Goal: Check status: Check status

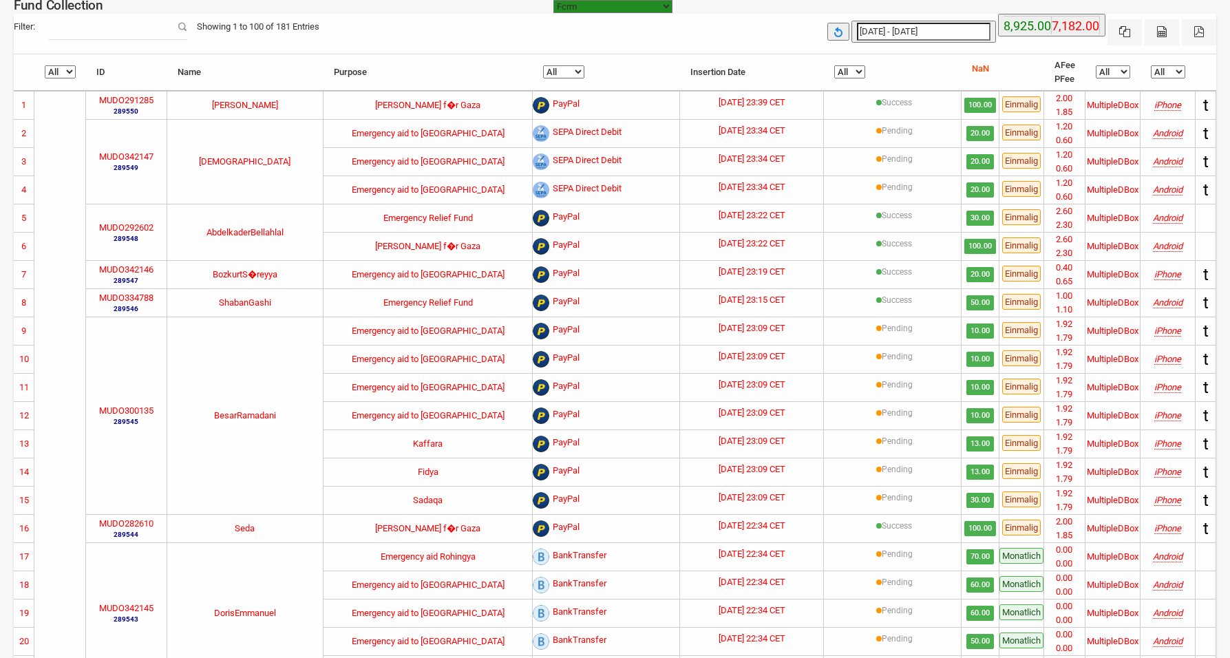
select select "100"
click at [850, 67] on select "All Pending Success" at bounding box center [849, 71] width 31 height 13
click at [834, 65] on select "All Pending Success" at bounding box center [849, 71] width 31 height 13
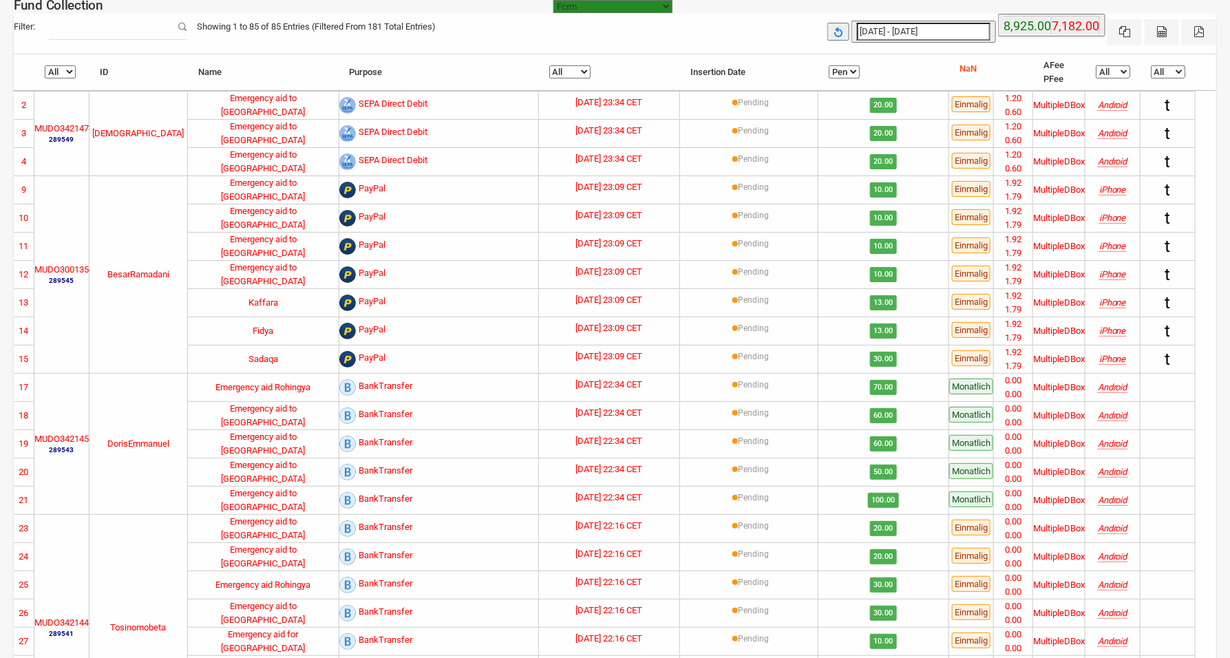
click at [848, 70] on select "All Pending Success" at bounding box center [844, 71] width 31 height 13
click at [829, 65] on select "All Pending Success" at bounding box center [844, 71] width 31 height 13
click at [849, 74] on select "All Pending Success" at bounding box center [844, 71] width 31 height 13
select select "Success"
click at [837, 65] on select "All Pending Success" at bounding box center [844, 71] width 31 height 13
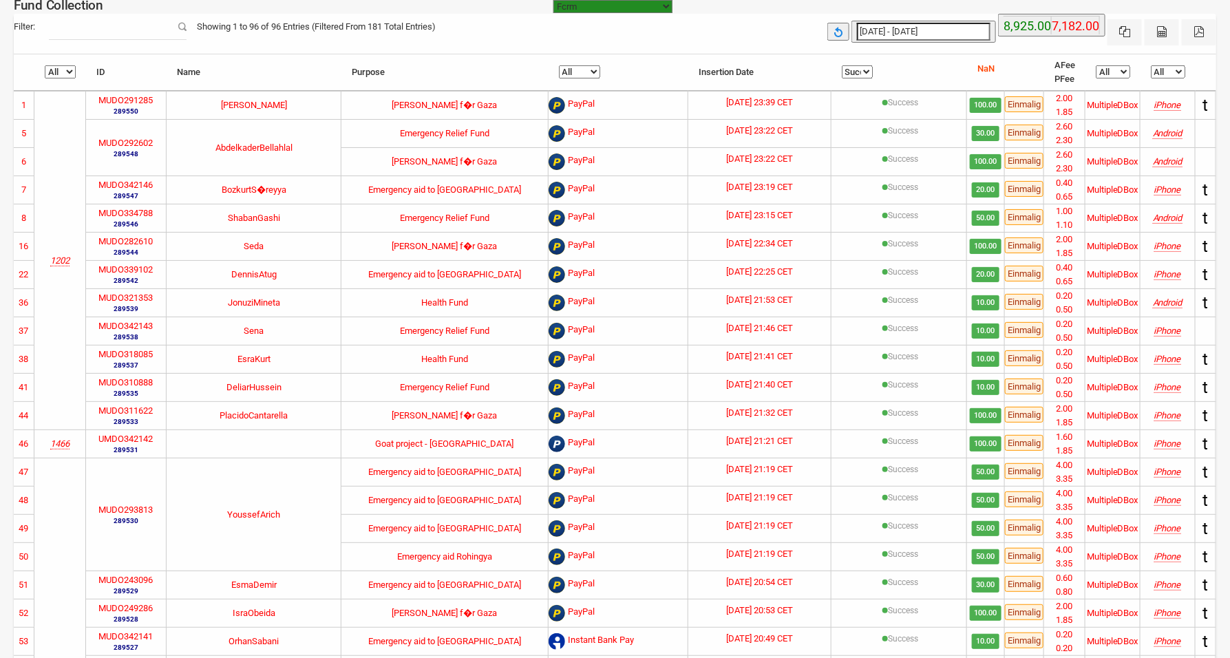
click at [853, 69] on select "All Pending Success" at bounding box center [857, 71] width 31 height 13
select select
click at [842, 65] on select "All Pending Success" at bounding box center [857, 71] width 31 height 13
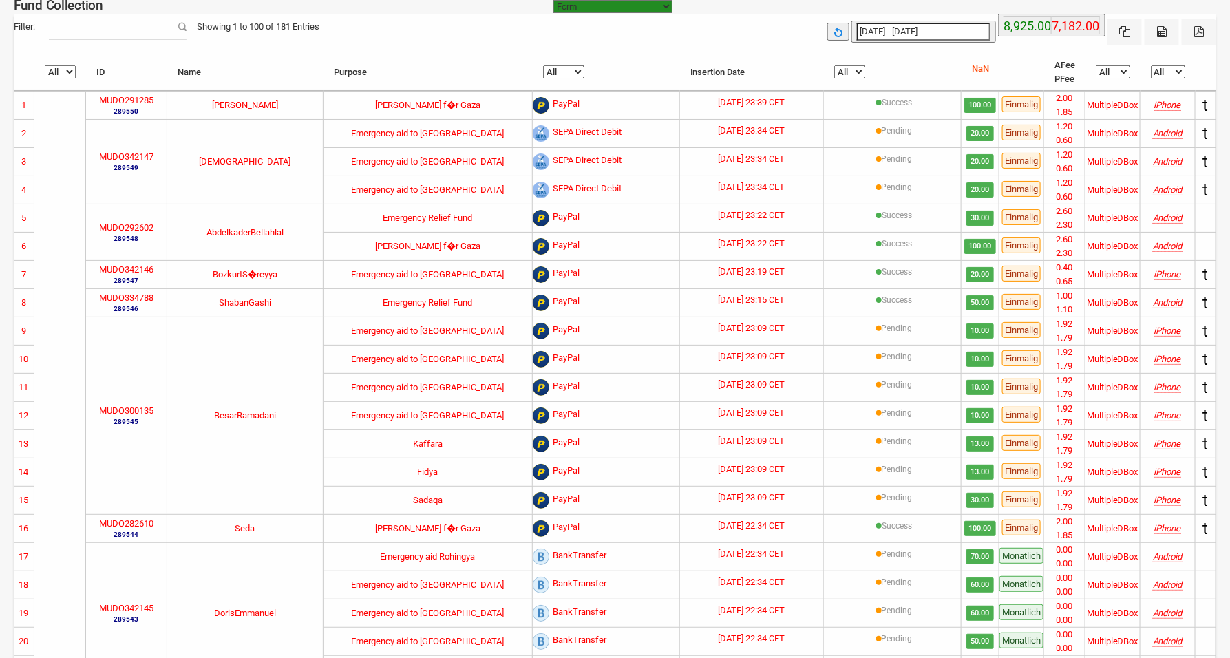
click at [132, 150] on label "MUDO342147" at bounding box center [126, 157] width 54 height 14
copy label "MUDO342147"
click at [125, 412] on label "MUDO300135" at bounding box center [126, 411] width 54 height 14
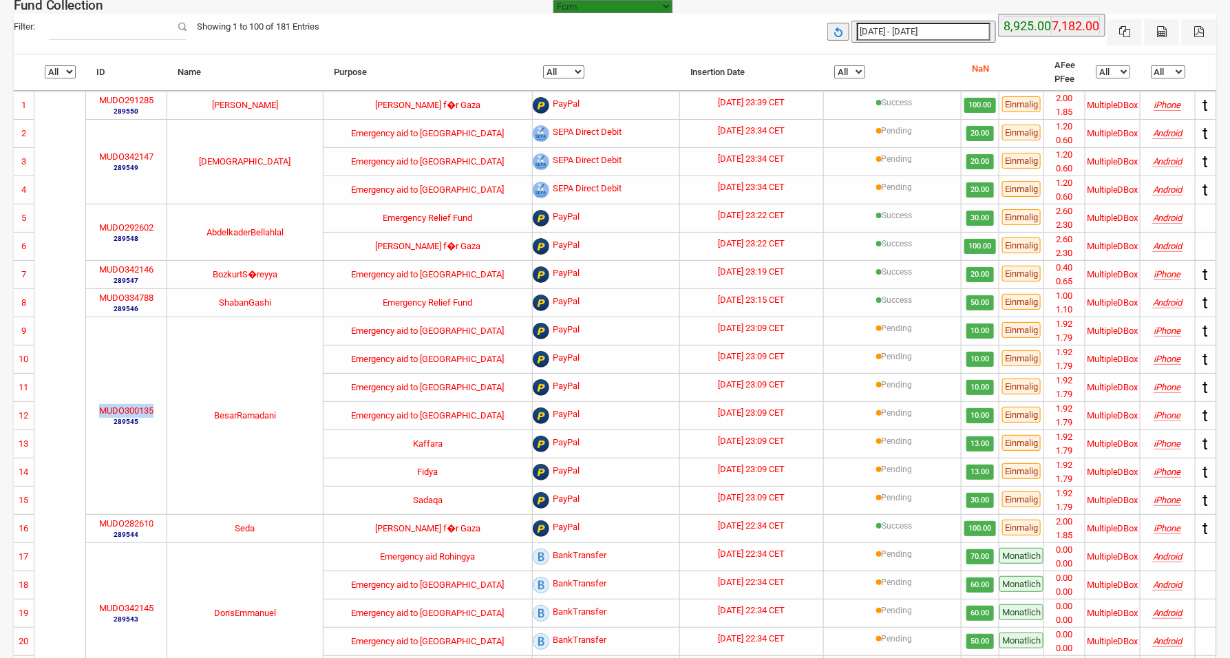
copy label "MUDO300135"
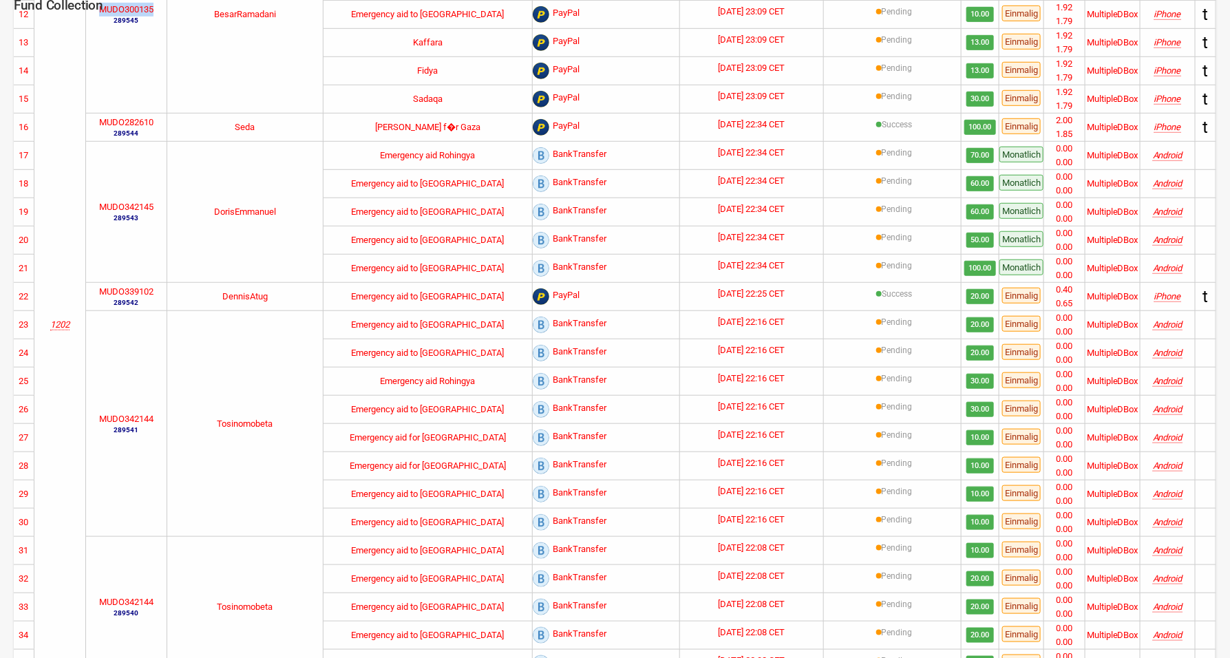
scroll to position [602, 0]
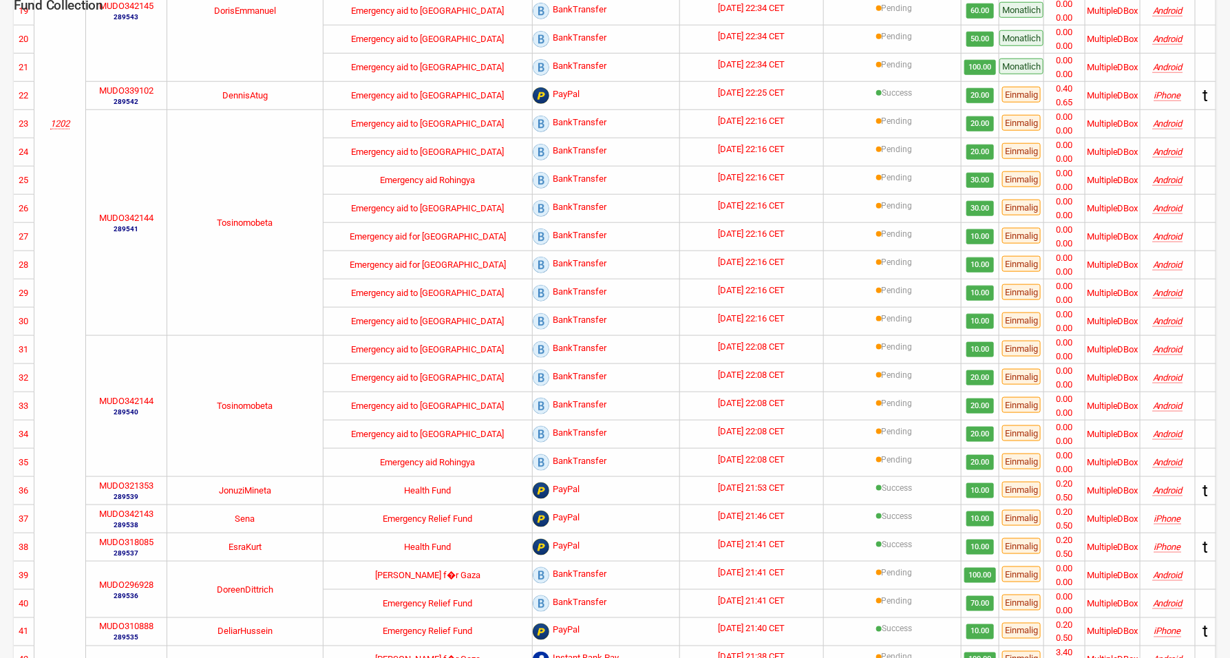
click at [136, 220] on label "MUDO342144" at bounding box center [126, 218] width 54 height 14
copy label "MUDO342144"
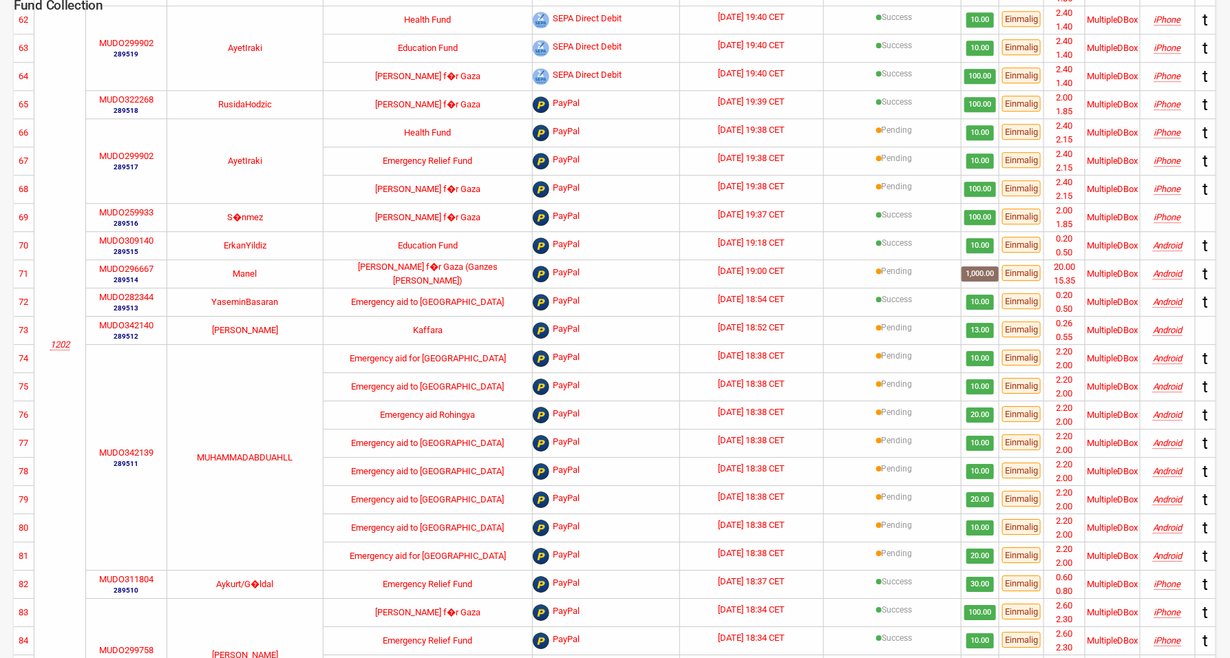
scroll to position [2007, 0]
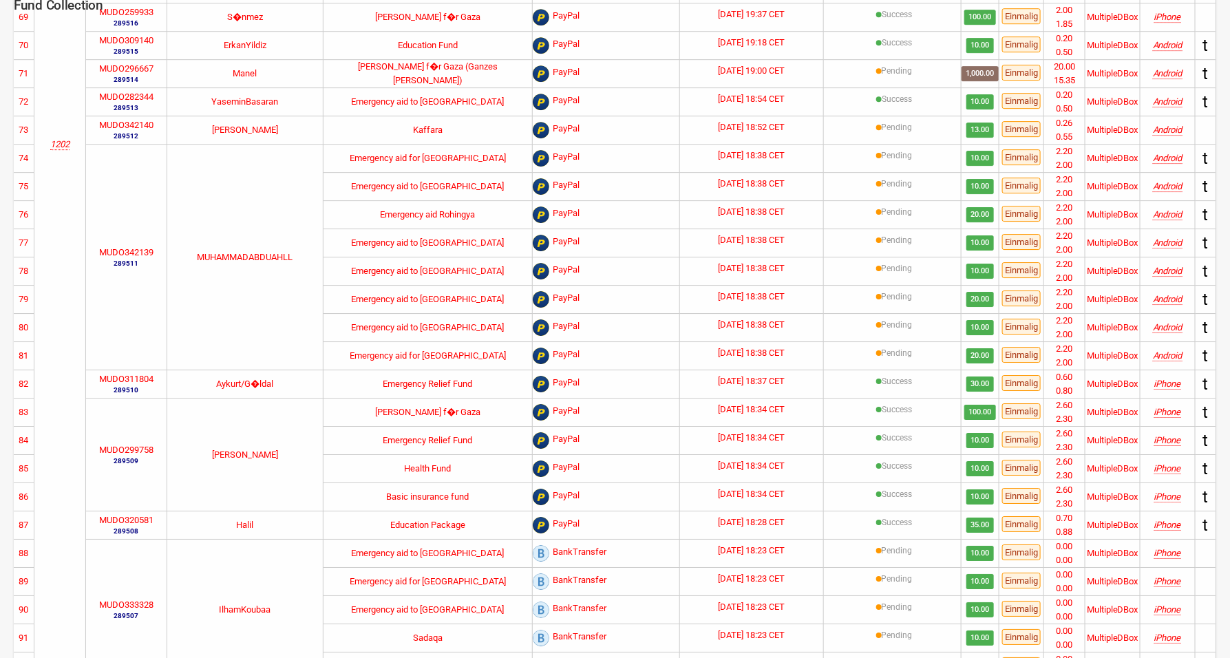
click at [143, 259] on label "MUDO342139" at bounding box center [126, 253] width 54 height 14
copy label "MUDO342139"
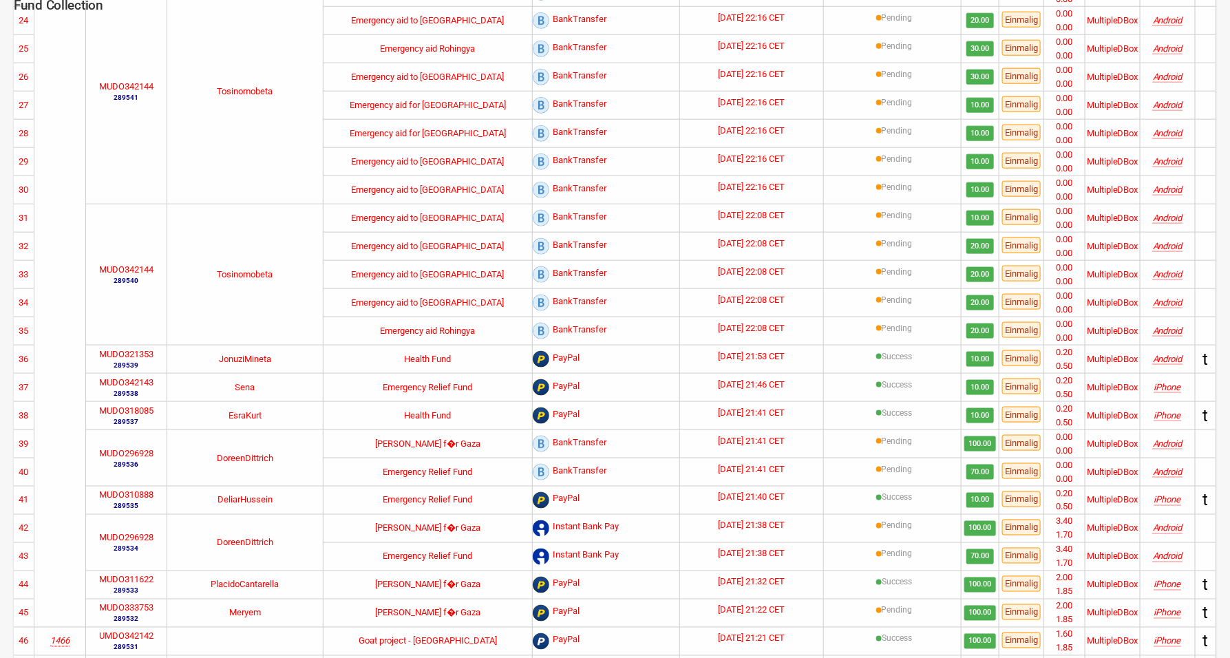
scroll to position [0, 0]
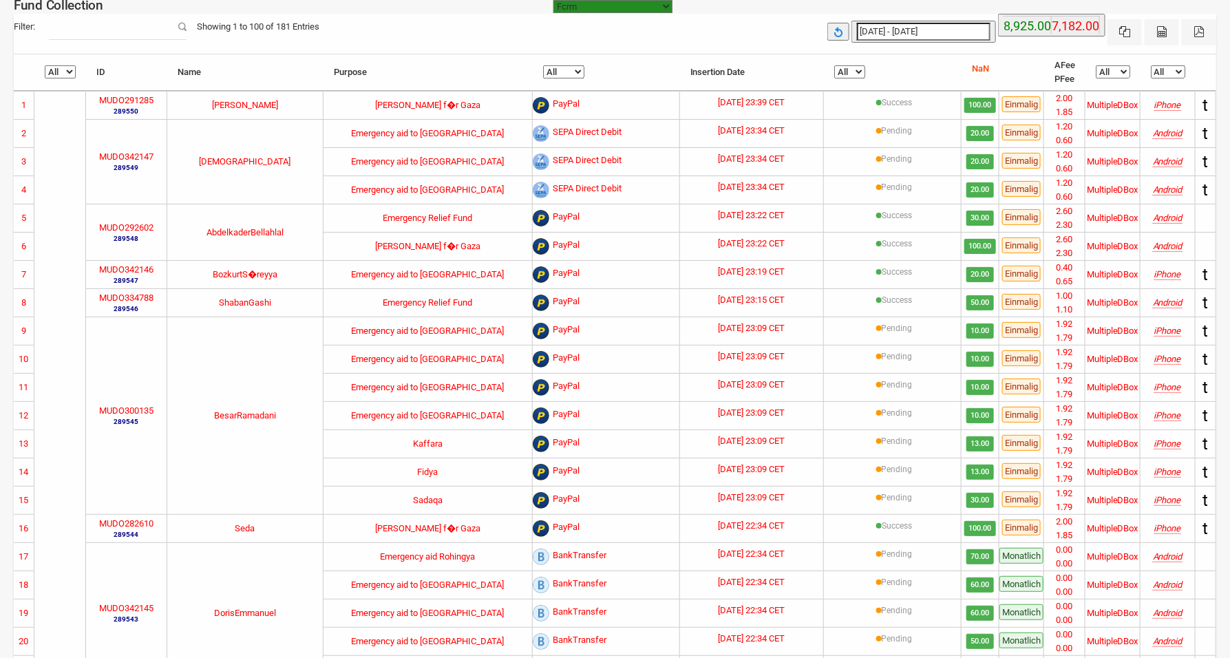
type input "[DATE]"
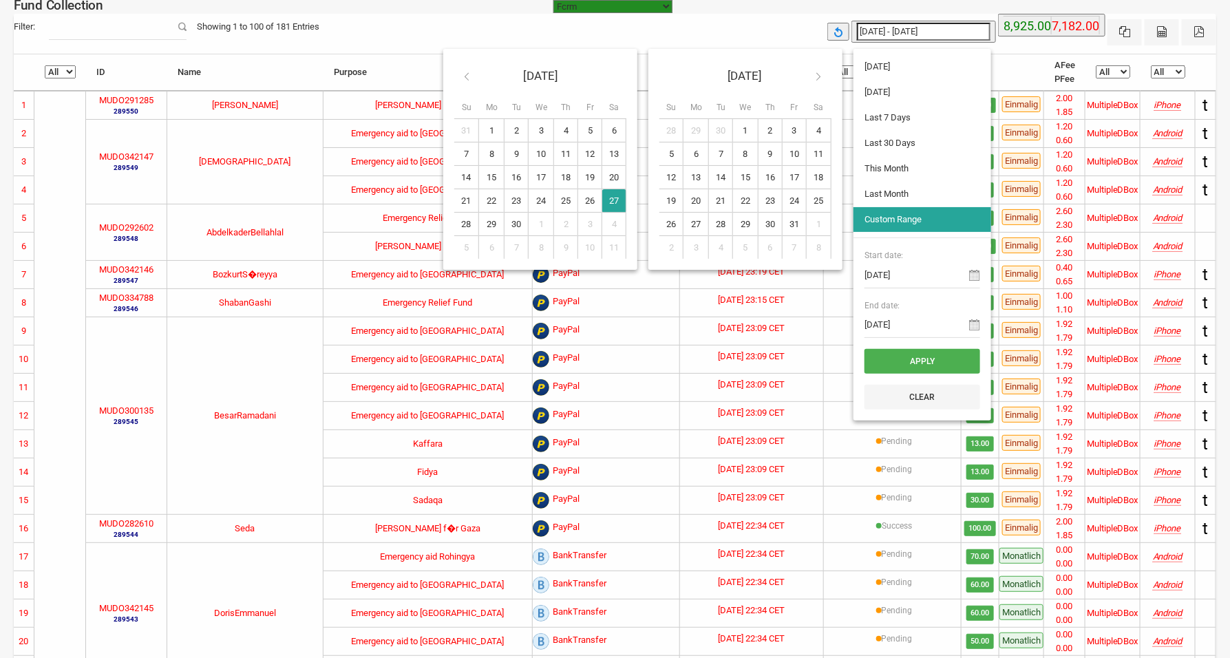
click at [944, 28] on input "[DATE] - [DATE]" at bounding box center [924, 32] width 134 height 18
type input "[DATE]"
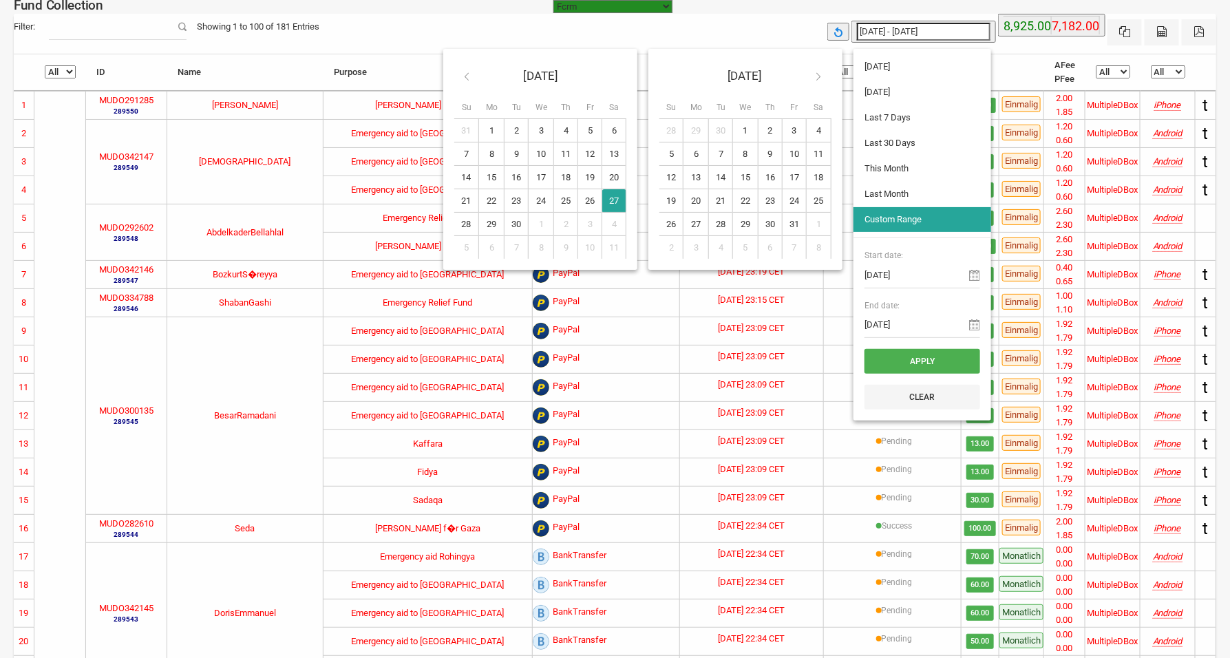
type input "[DATE]"
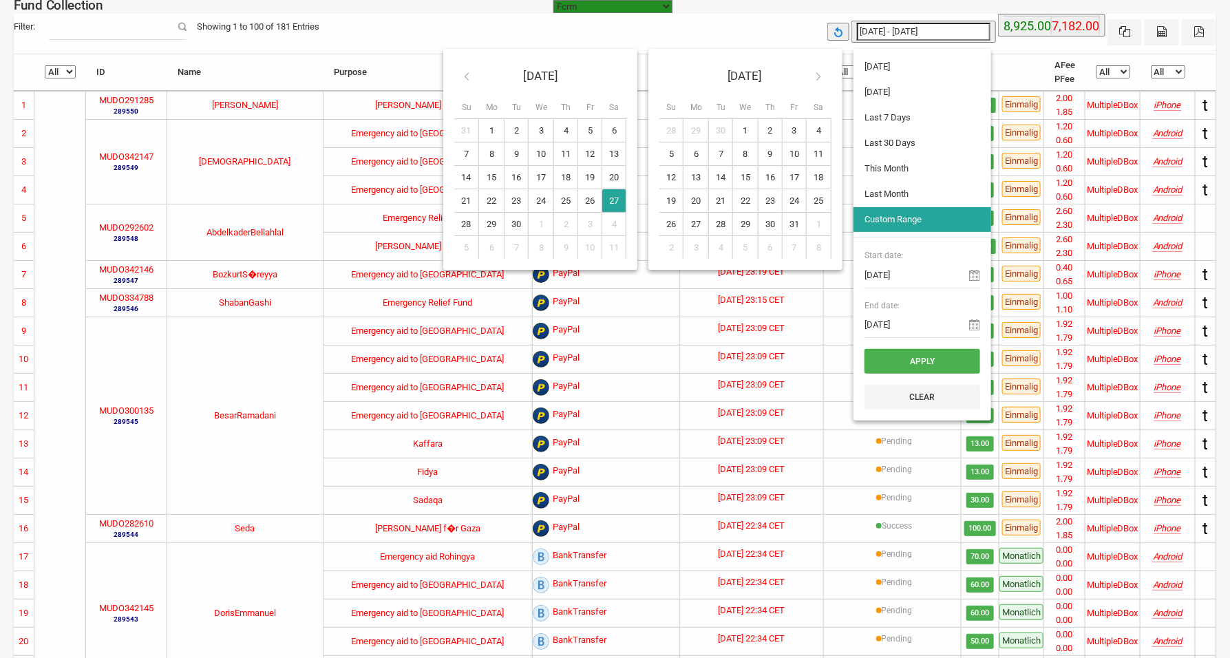
type input "[DATE]"
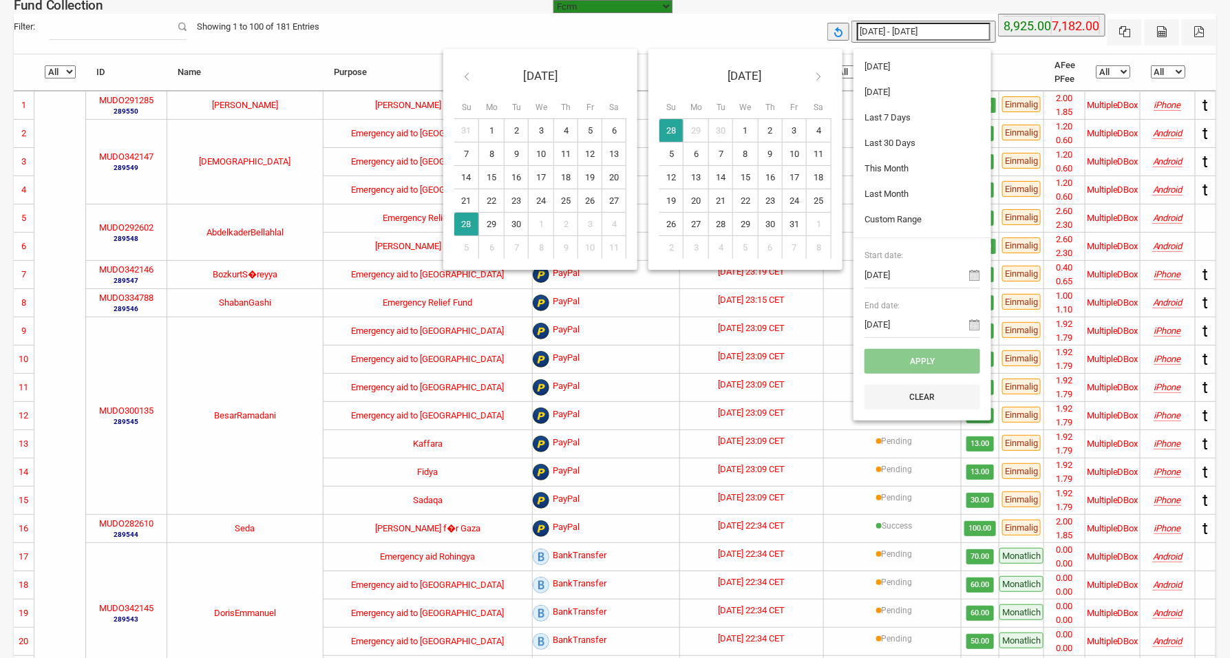
type input "[DATE]"
click at [914, 361] on button "Apply" at bounding box center [922, 361] width 116 height 25
type input "[DATE] - [DATE]"
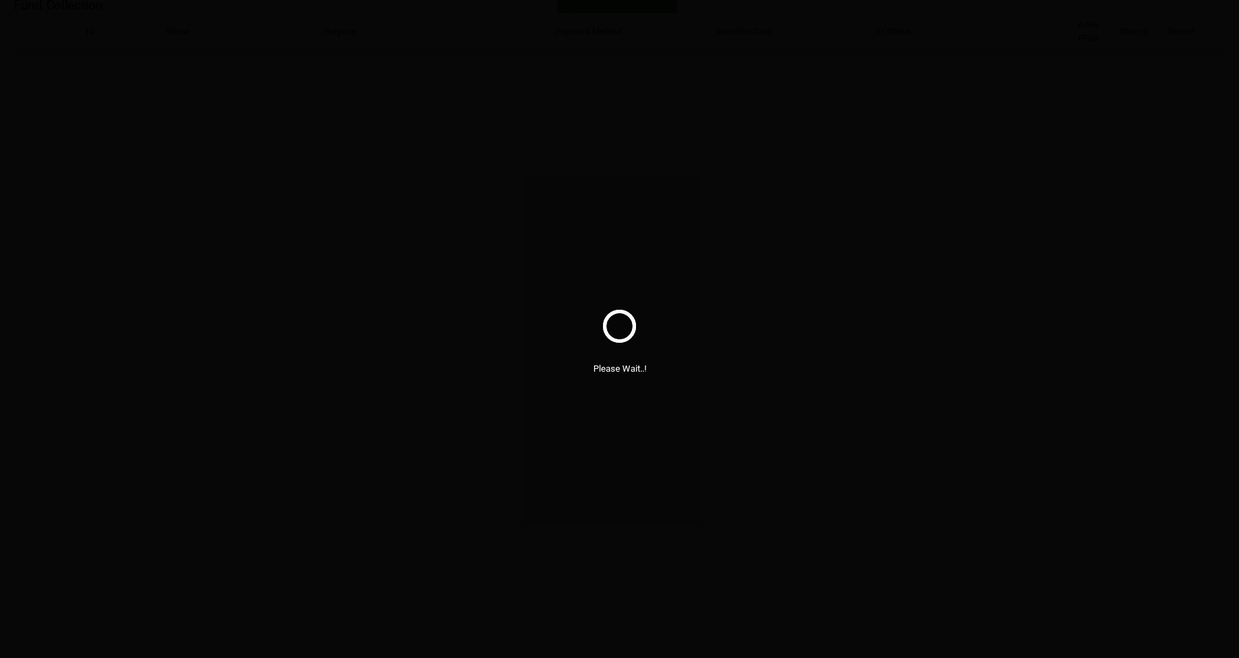
select select "100"
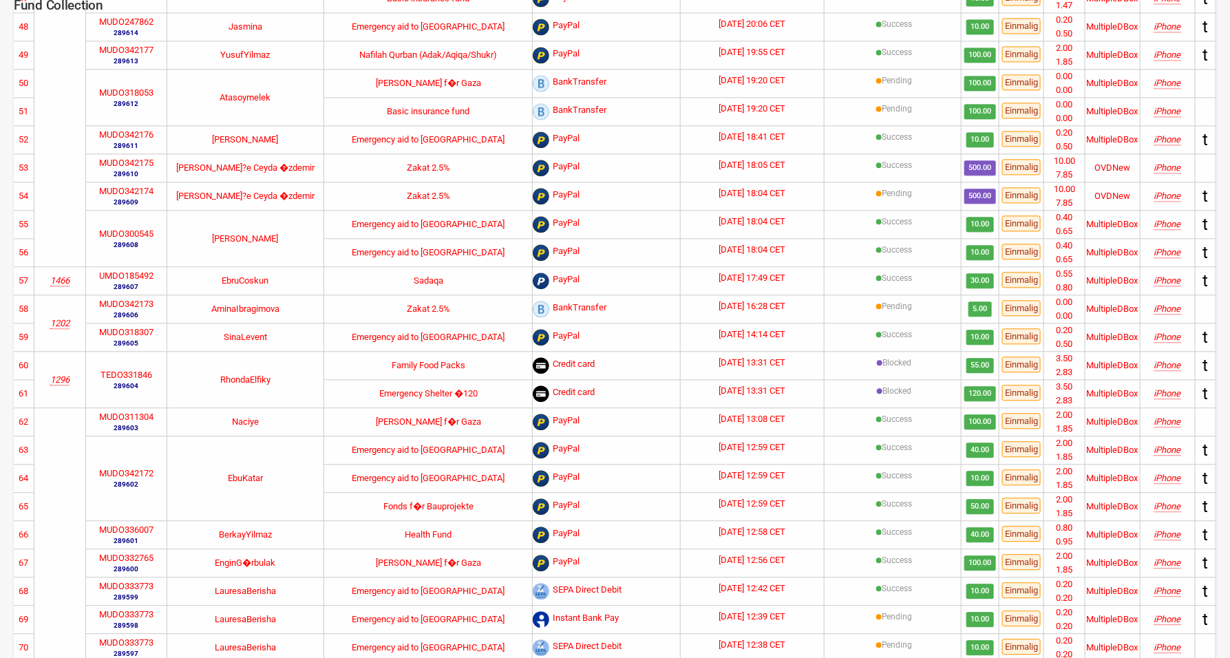
scroll to position [2340, 0]
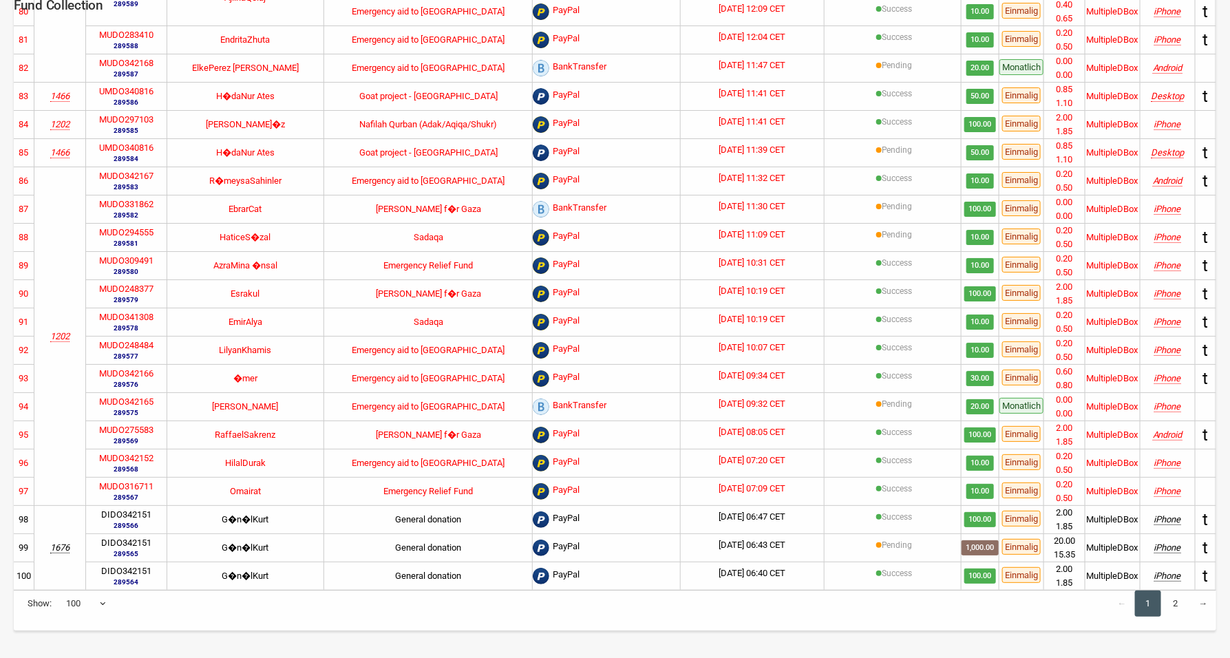
click at [1174, 603] on link "2" at bounding box center [1176, 604] width 26 height 26
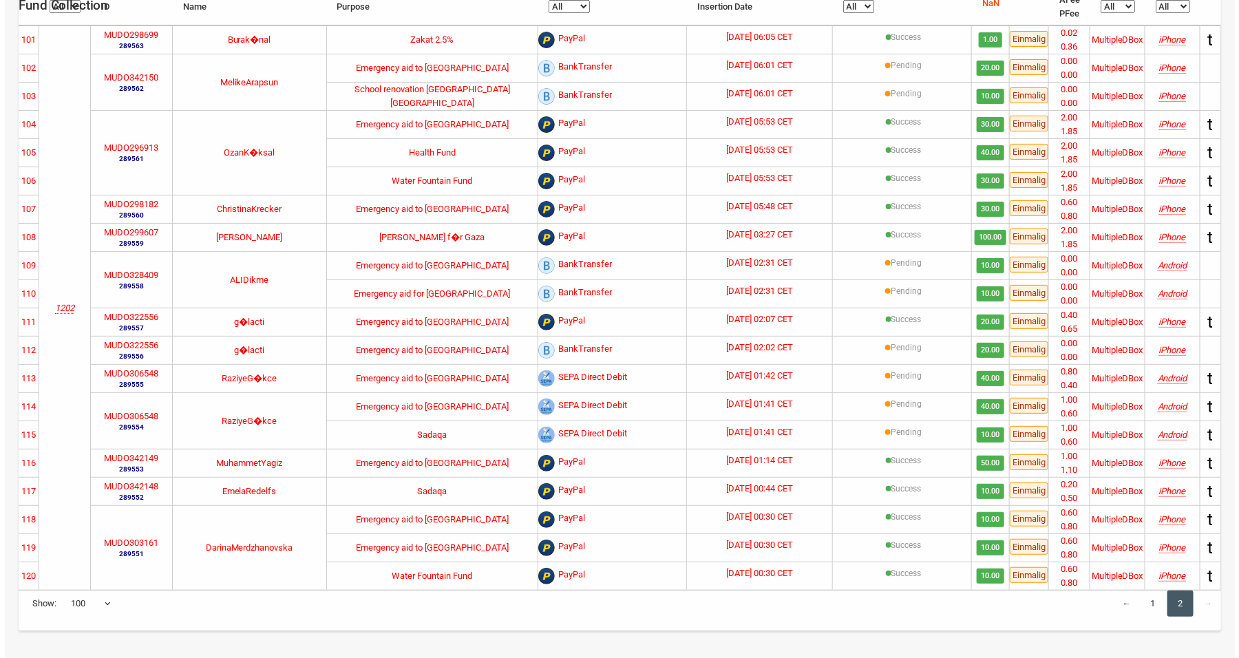
scroll to position [0, 0]
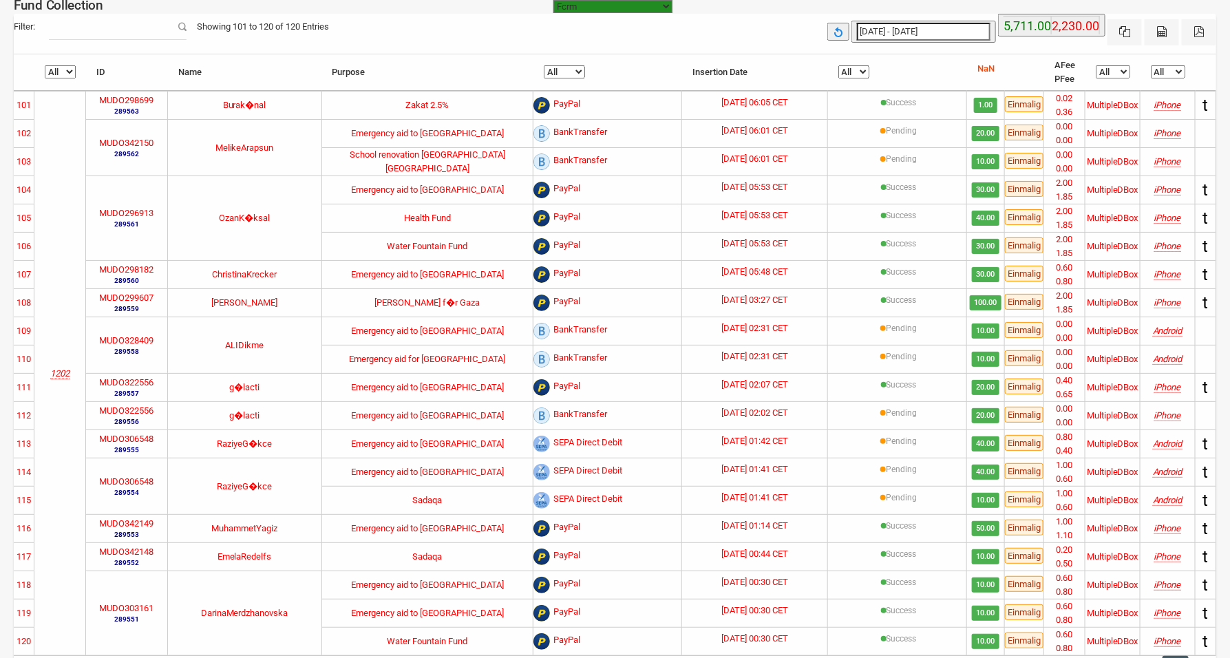
drag, startPoint x: 856, startPoint y: 65, endPoint x: 856, endPoint y: 76, distance: 11.0
click at [856, 65] on select "All Pending Blocked Success" at bounding box center [853, 71] width 31 height 13
select select "Blocked"
click at [838, 65] on select "All Pending Blocked Success" at bounding box center [853, 71] width 31 height 13
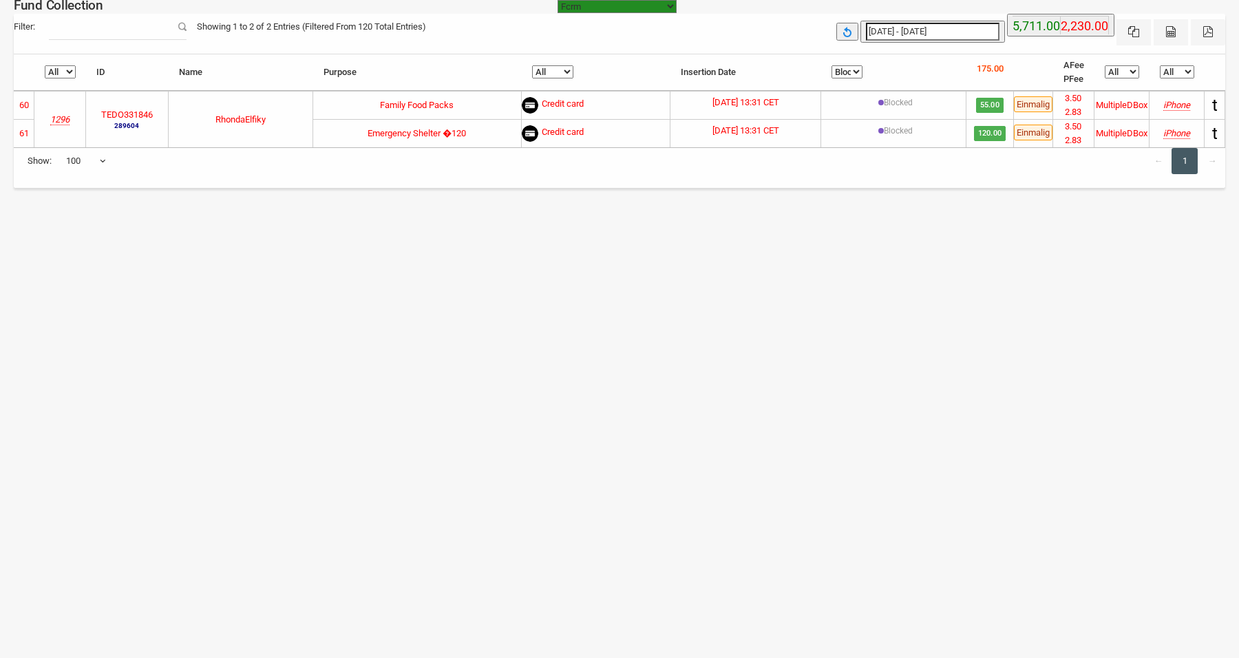
click at [143, 114] on label "TEDO331846" at bounding box center [127, 115] width 52 height 14
copy label "TEDO331846"
